Goal: Information Seeking & Learning: Learn about a topic

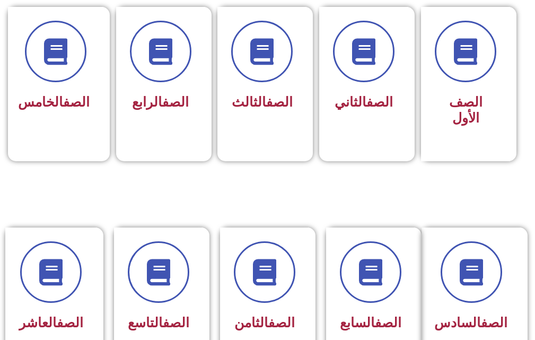
scroll to position [371, 0]
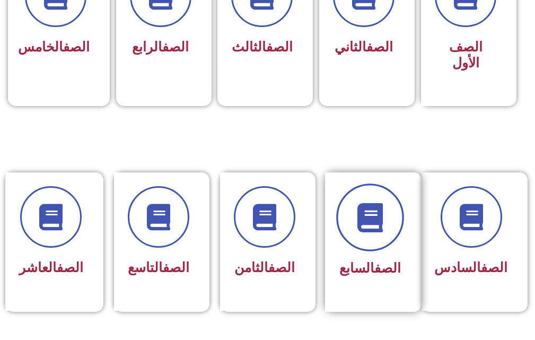
click at [396, 228] on span at bounding box center [370, 218] width 68 height 68
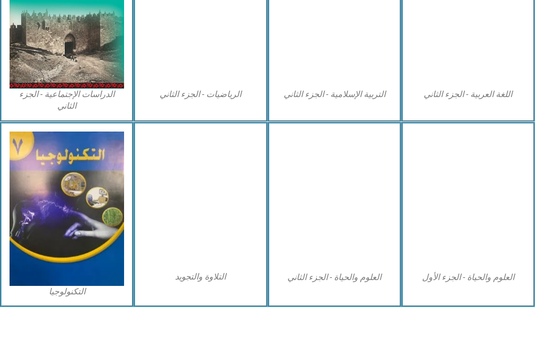
scroll to position [621, 0]
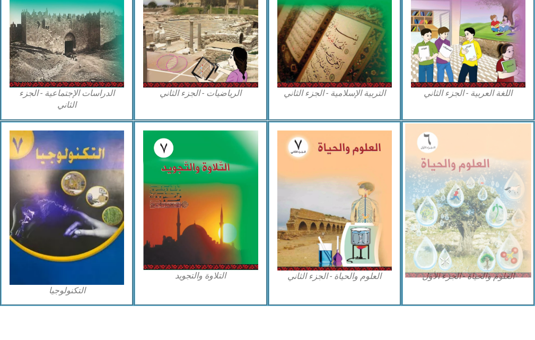
click at [441, 149] on img at bounding box center [468, 200] width 126 height 154
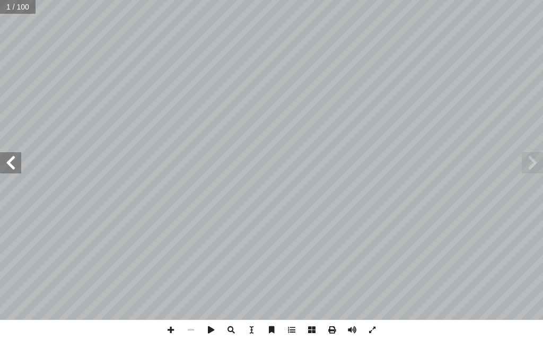
click at [5, 170] on span at bounding box center [10, 162] width 21 height 21
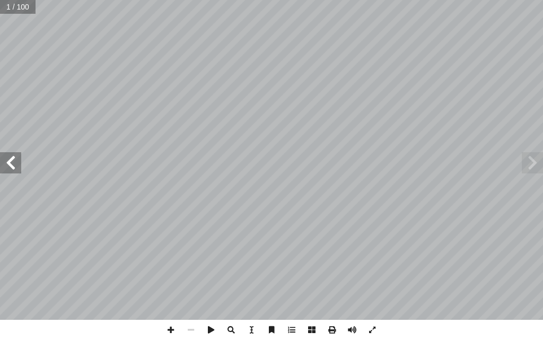
click at [5, 170] on span at bounding box center [10, 162] width 21 height 21
click at [6, 171] on span at bounding box center [10, 162] width 21 height 21
click at [11, 164] on span at bounding box center [10, 162] width 21 height 21
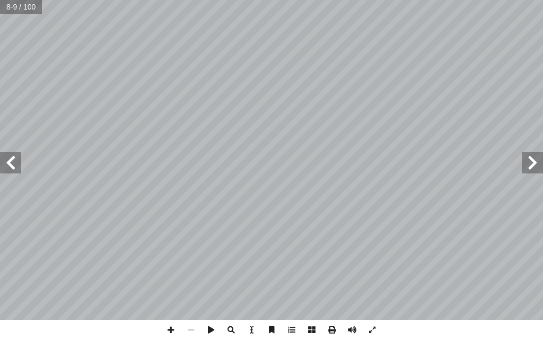
click at [11, 164] on span at bounding box center [10, 162] width 21 height 21
click at [373, 328] on span at bounding box center [372, 330] width 20 height 20
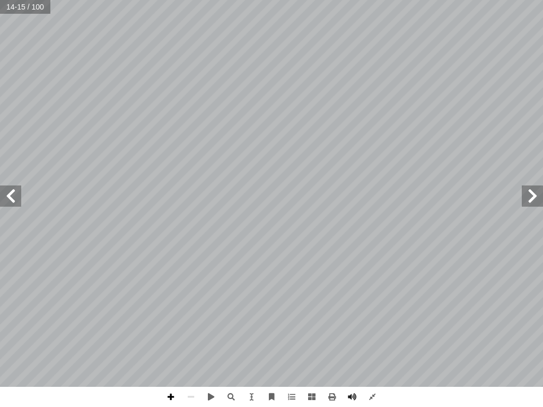
click at [166, 340] on span at bounding box center [171, 397] width 20 height 20
click at [193, 340] on span at bounding box center [191, 397] width 20 height 20
click at [370, 340] on span at bounding box center [372, 397] width 20 height 20
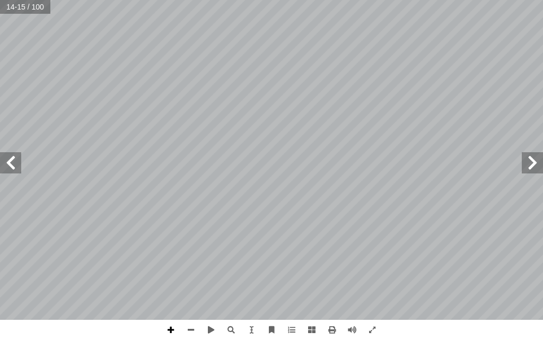
click at [177, 324] on span at bounding box center [171, 330] width 20 height 20
click at [190, 336] on span at bounding box center [191, 330] width 20 height 20
click at [176, 328] on span at bounding box center [171, 330] width 20 height 20
click at [247, 321] on div "10 ــض. ْ ي أ ال� َ طلــق العلمــاء علــى هــذه التفاعــلات بنوعيهــا البنــاء …" at bounding box center [271, 170] width 543 height 340
click at [198, 333] on span at bounding box center [191, 330] width 20 height 20
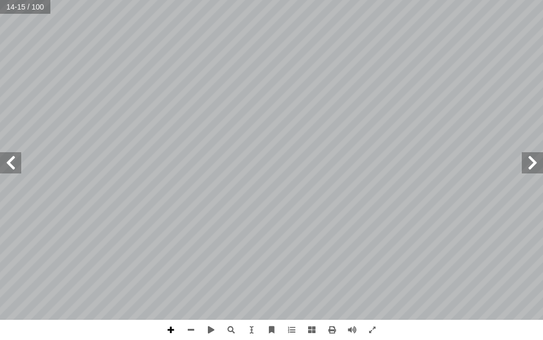
click at [170, 334] on span at bounding box center [171, 330] width 20 height 20
click at [536, 161] on span at bounding box center [532, 162] width 21 height 21
click at [376, 323] on span at bounding box center [372, 330] width 20 height 20
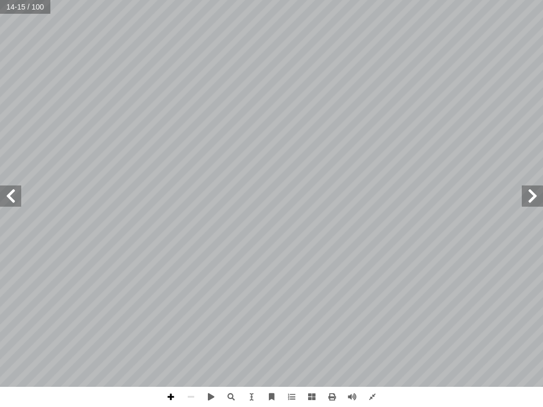
click at [179, 340] on span at bounding box center [171, 397] width 20 height 20
click at [164, 340] on span at bounding box center [171, 397] width 20 height 20
click at [0, 195] on div "10 ــض. ْ ي أ ال� َ طلــق العلمــاء علــى هــذه التفاعــلات بنوعيهــا البنــاء …" at bounding box center [271, 193] width 543 height 387
click at [370, 340] on span at bounding box center [372, 397] width 20 height 20
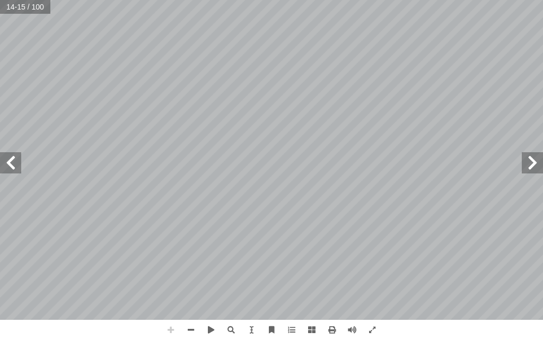
click at [173, 328] on span at bounding box center [171, 330] width 20 height 20
